Goal: Information Seeking & Learning: Learn about a topic

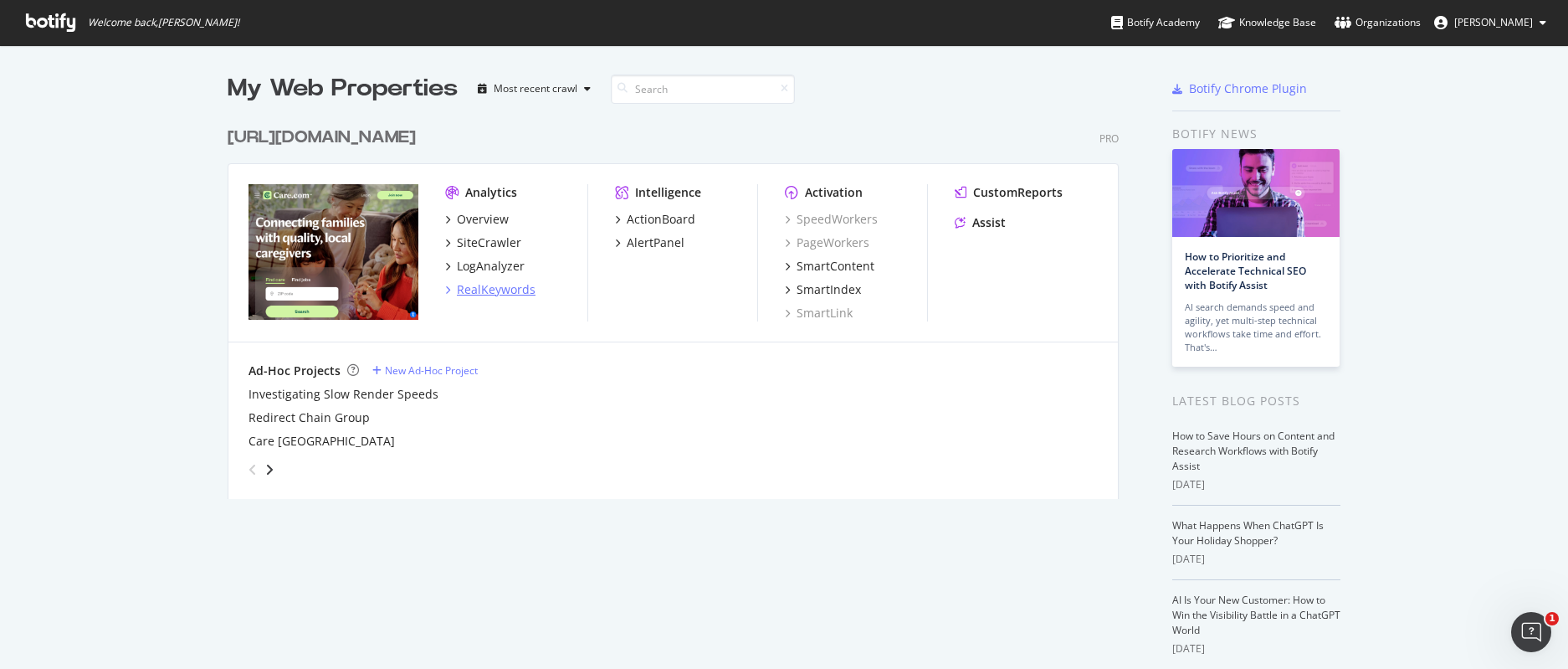
click at [482, 287] on div "RealKeywords" at bounding box center [495, 289] width 78 height 16
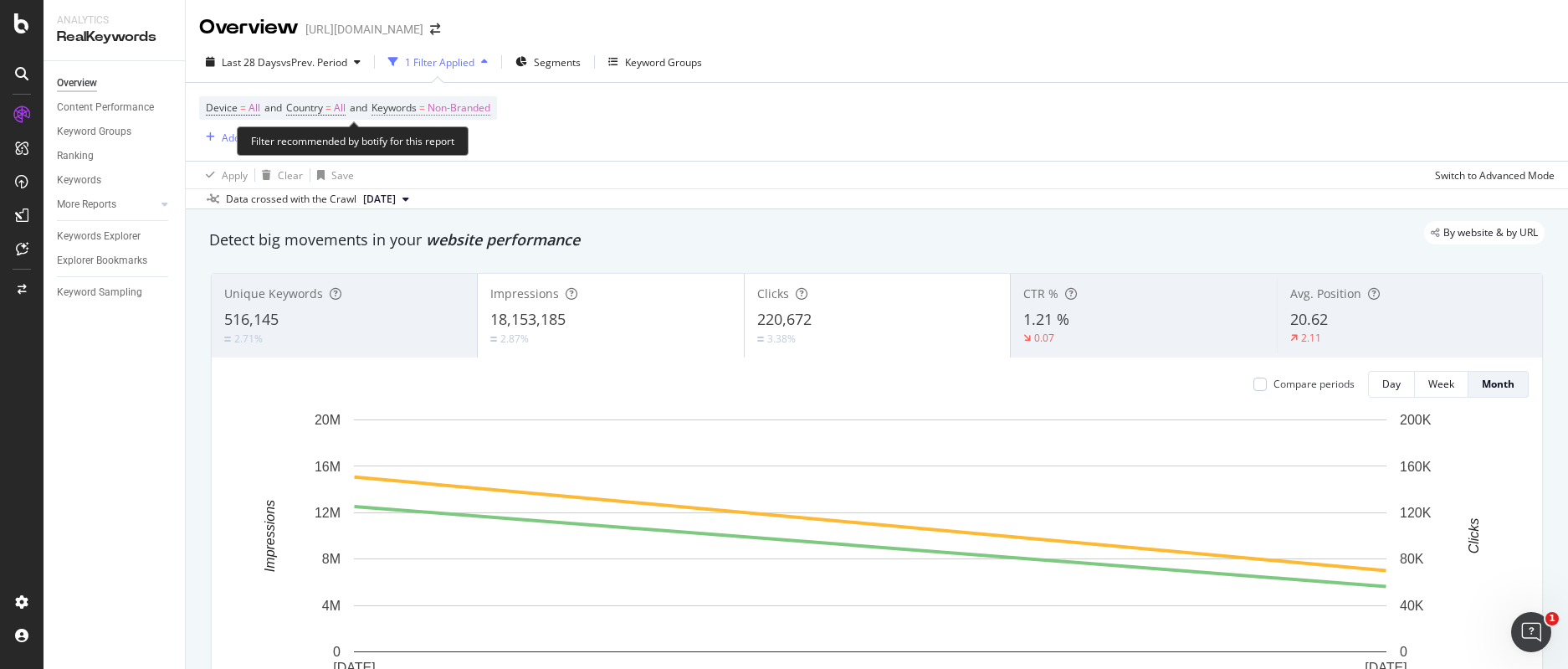
click at [466, 101] on span "Non-Branded" at bounding box center [458, 108] width 63 height 23
click at [457, 136] on div "Non-Branded" at bounding box center [440, 147] width 90 height 25
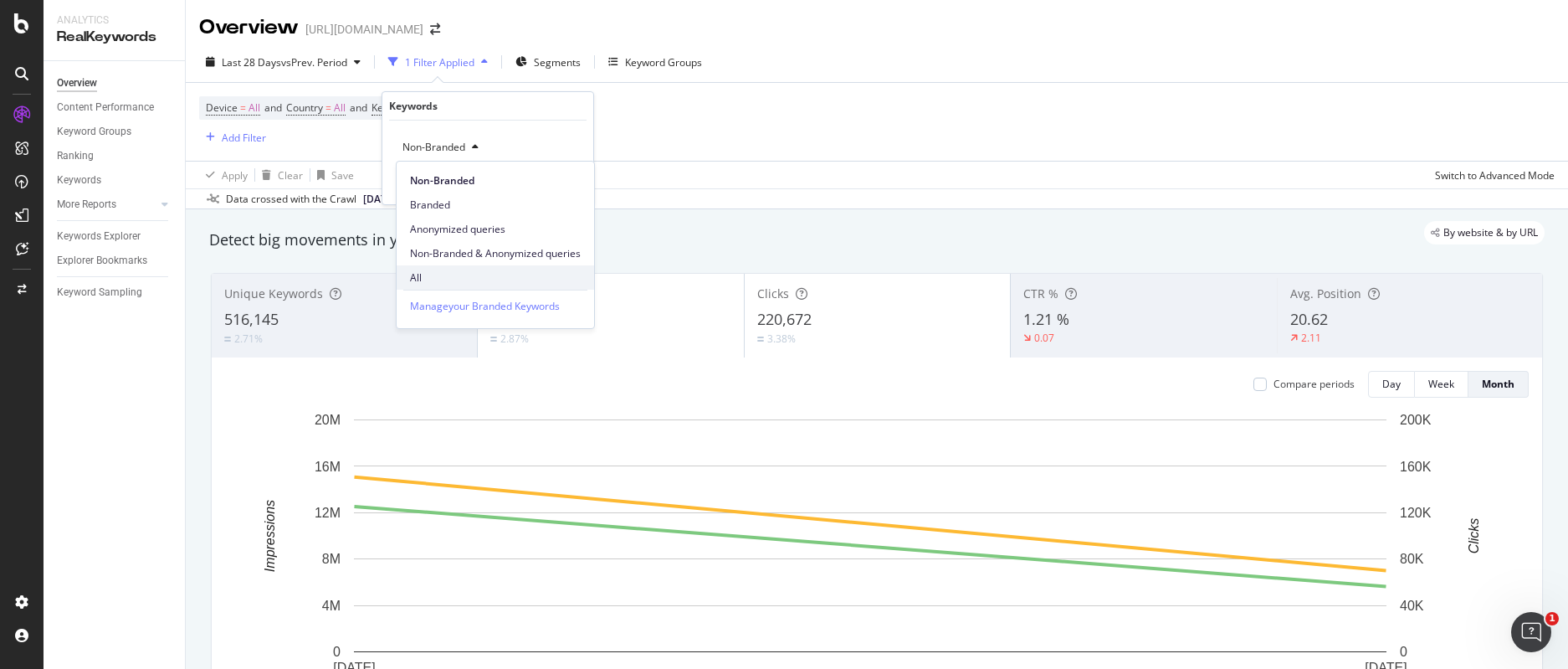
click at [427, 267] on div "All" at bounding box center [495, 278] width 197 height 24
click at [578, 172] on div "All Cancel Add filter Apply" at bounding box center [488, 162] width 211 height 84
click at [563, 183] on div "Apply" at bounding box center [567, 183] width 26 height 15
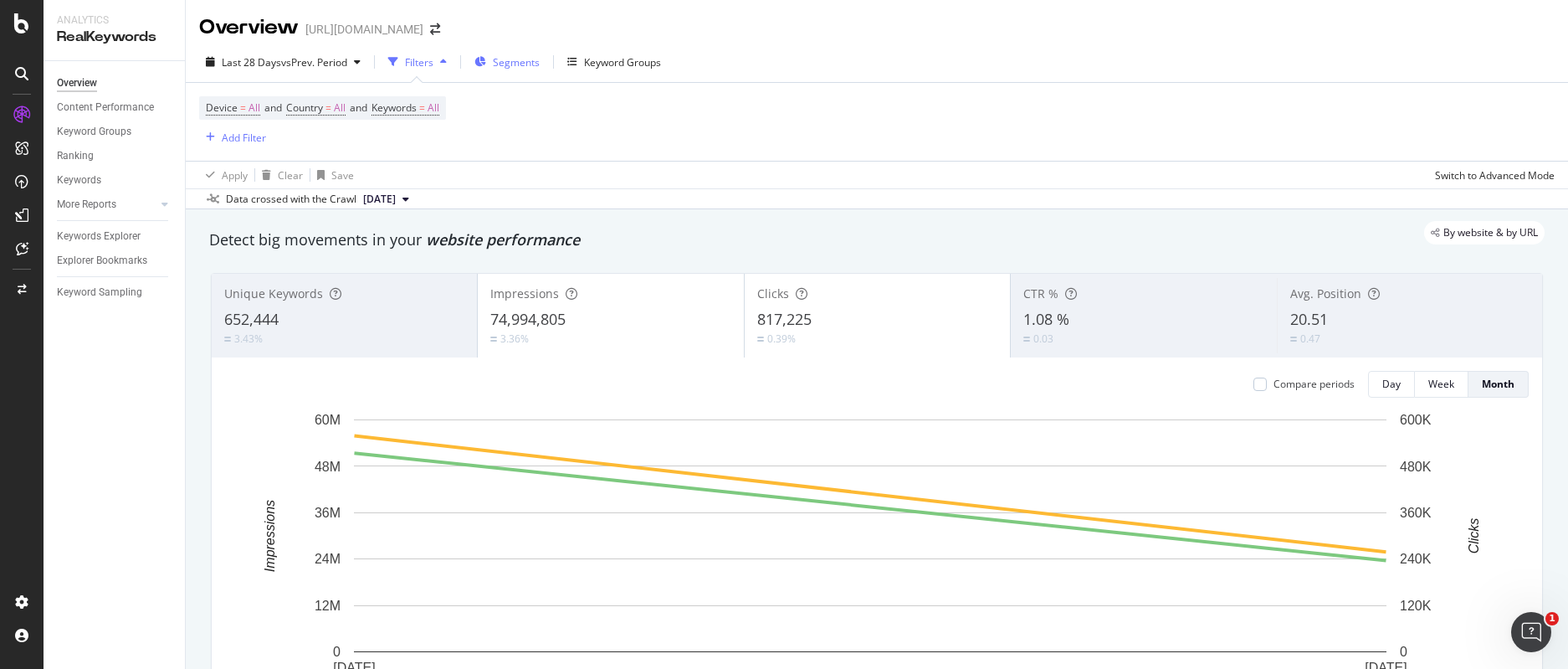
click at [526, 68] on span "Segments" at bounding box center [516, 62] width 47 height 15
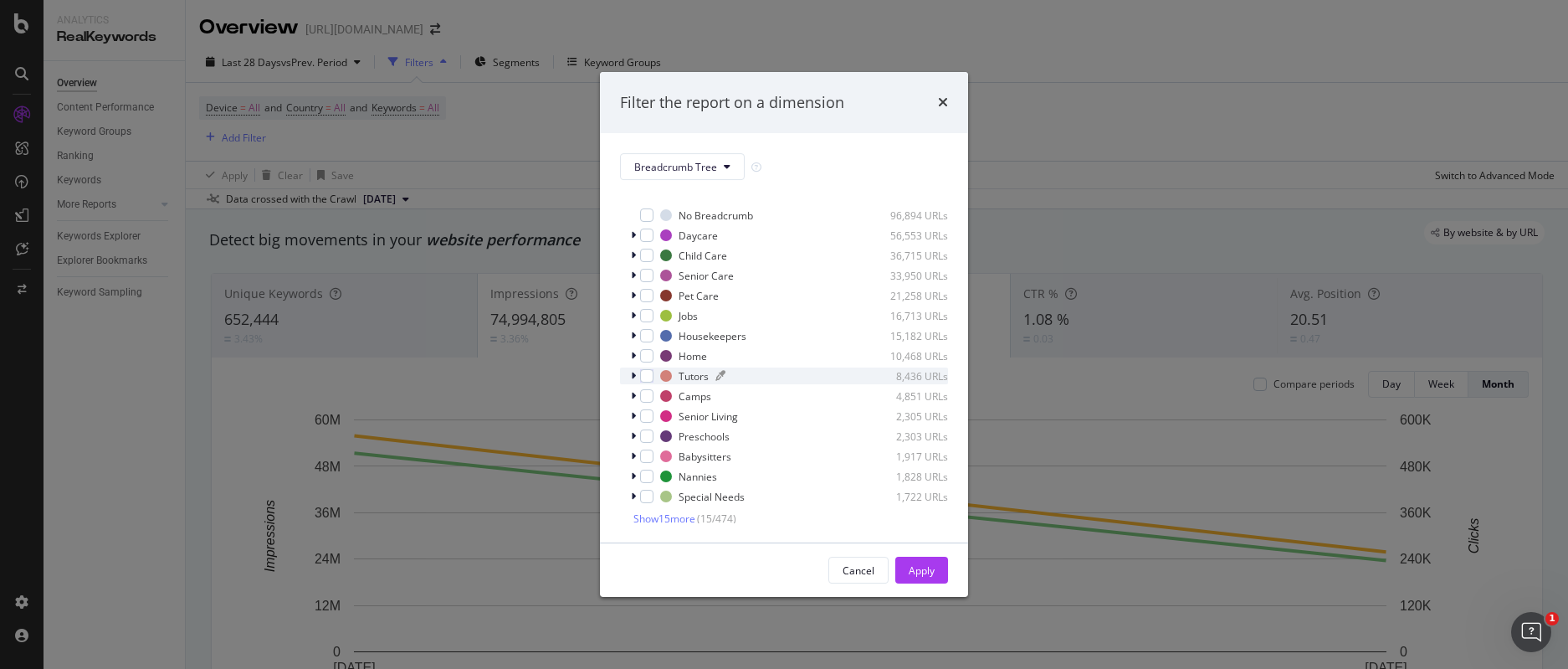
scroll to position [15, 0]
click at [648, 417] on div "modal" at bounding box center [647, 413] width 14 height 14
click at [922, 571] on div "Apply" at bounding box center [922, 571] width 26 height 15
